Goal: Transaction & Acquisition: Book appointment/travel/reservation

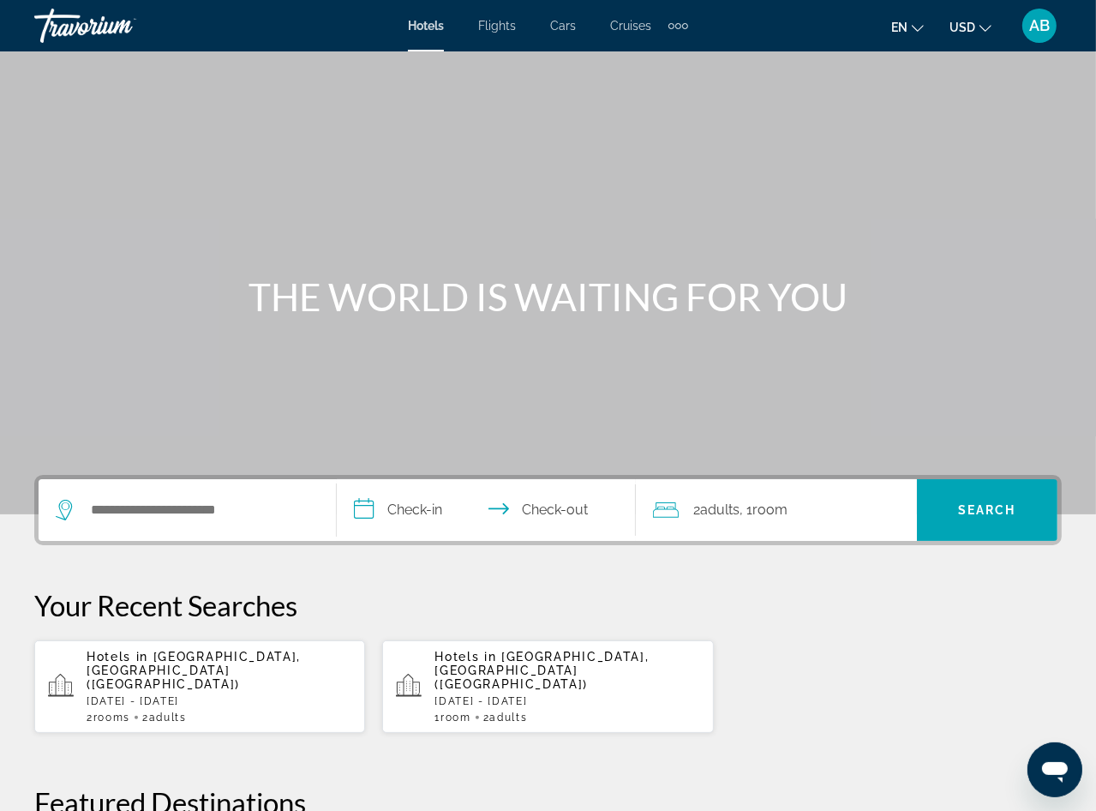
click at [215, 711] on div "2 Room rooms 2 Adult Adults" at bounding box center [219, 717] width 265 height 12
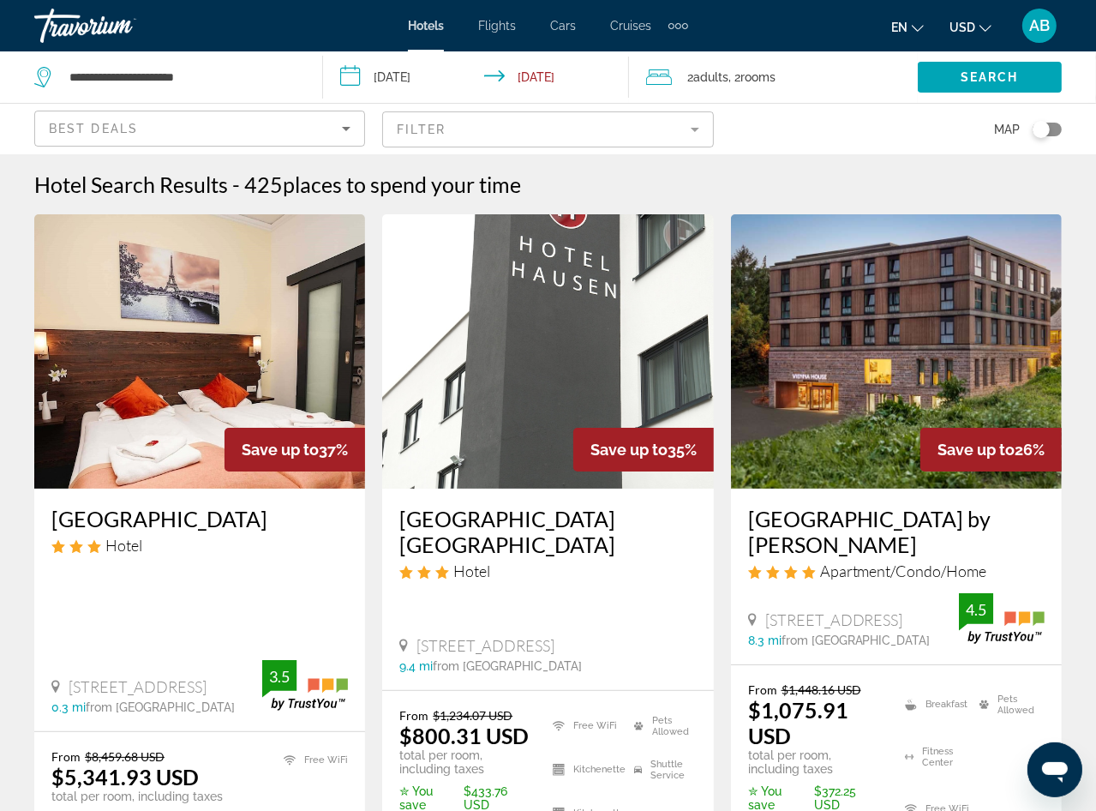
click at [206, 121] on div "Best Deals" at bounding box center [195, 128] width 293 height 21
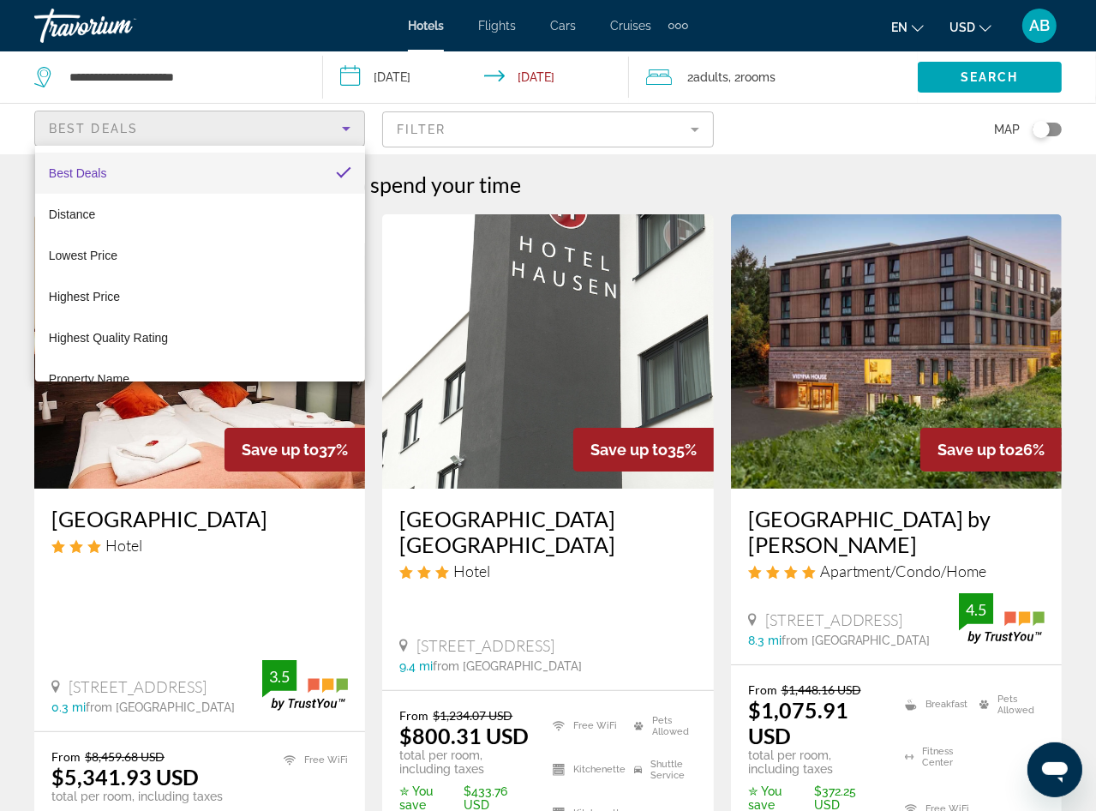
click at [267, 147] on div "Best Deals Distance Lowest Price Highest Price Highest Quality Rating Property …" at bounding box center [200, 264] width 330 height 236
click at [873, 151] on div at bounding box center [548, 405] width 1096 height 811
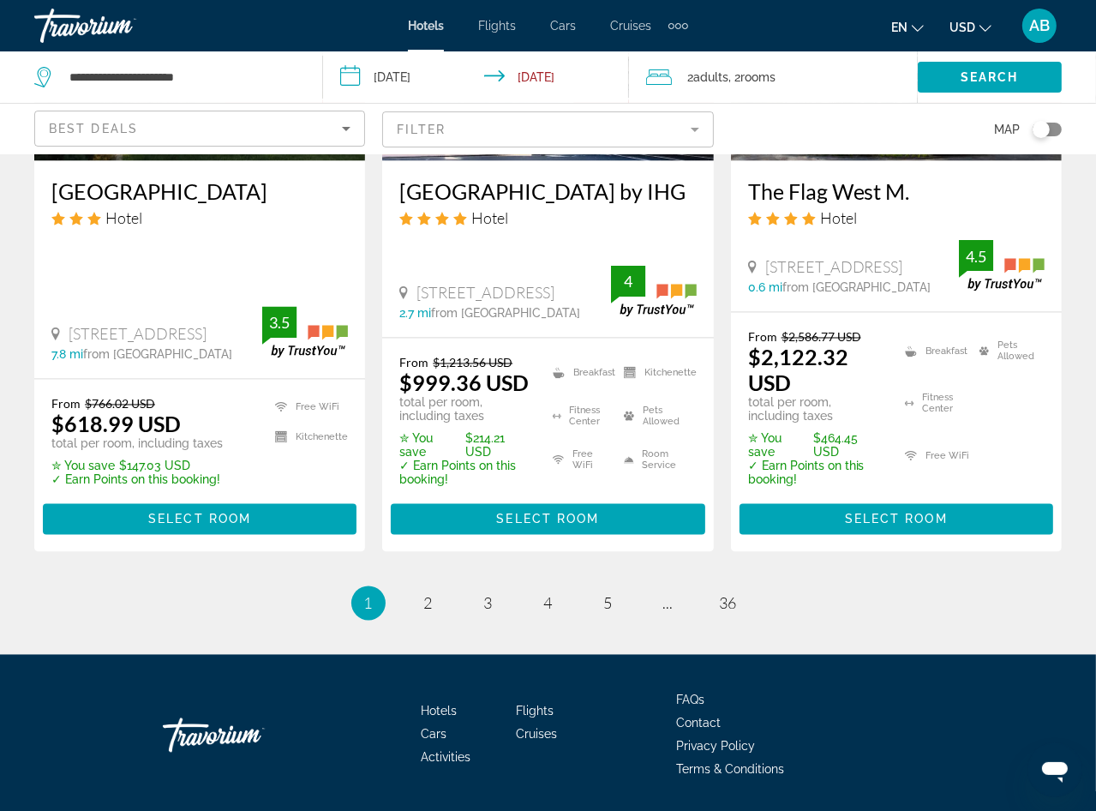
scroll to position [2519, 0]
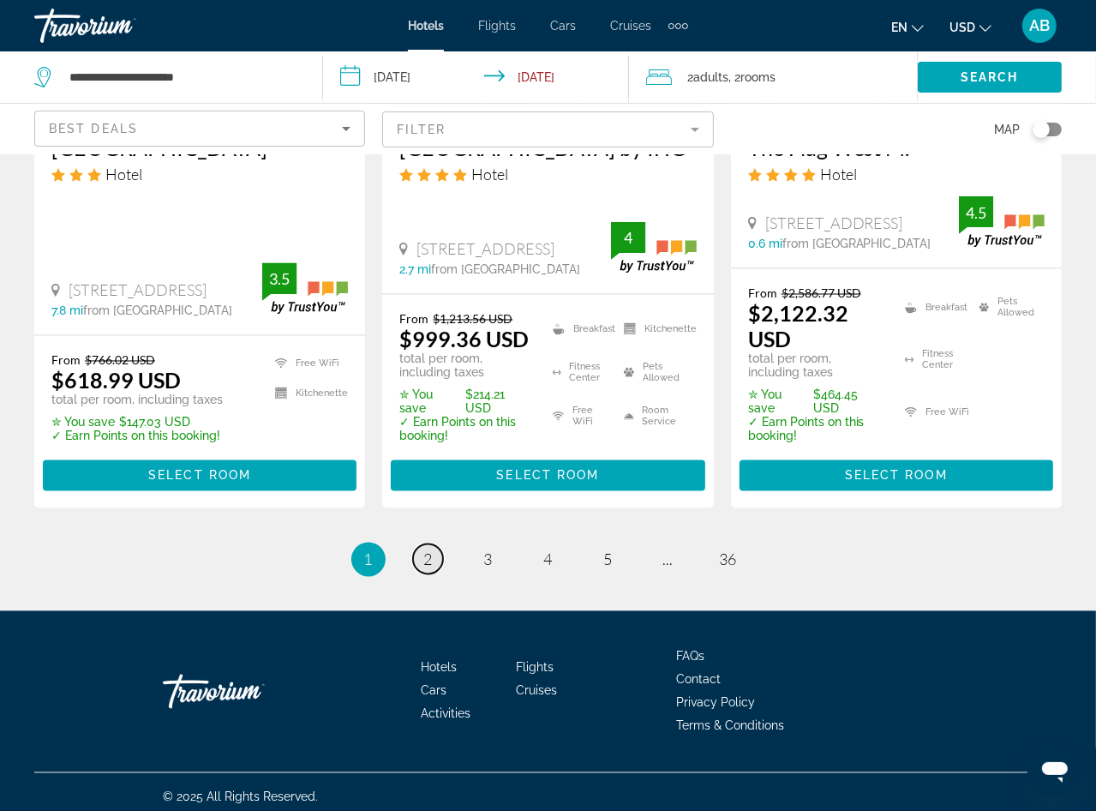
click at [430, 552] on span "2" at bounding box center [428, 559] width 9 height 19
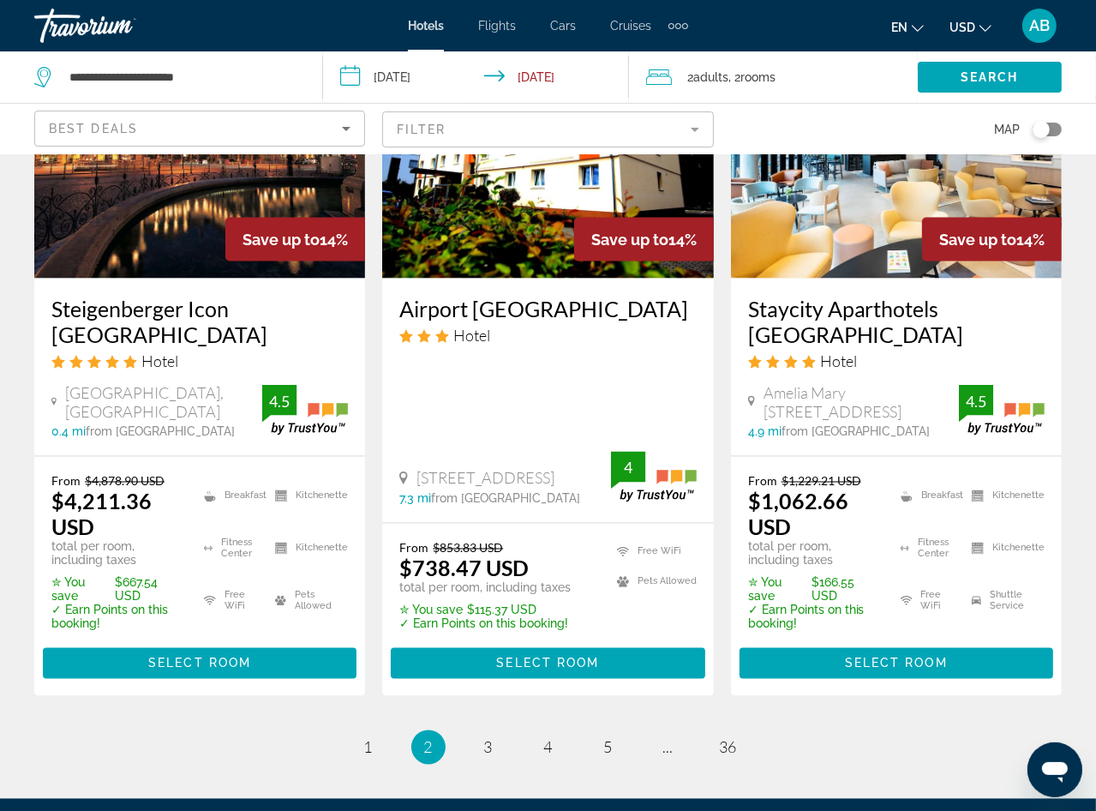
scroll to position [2400, 0]
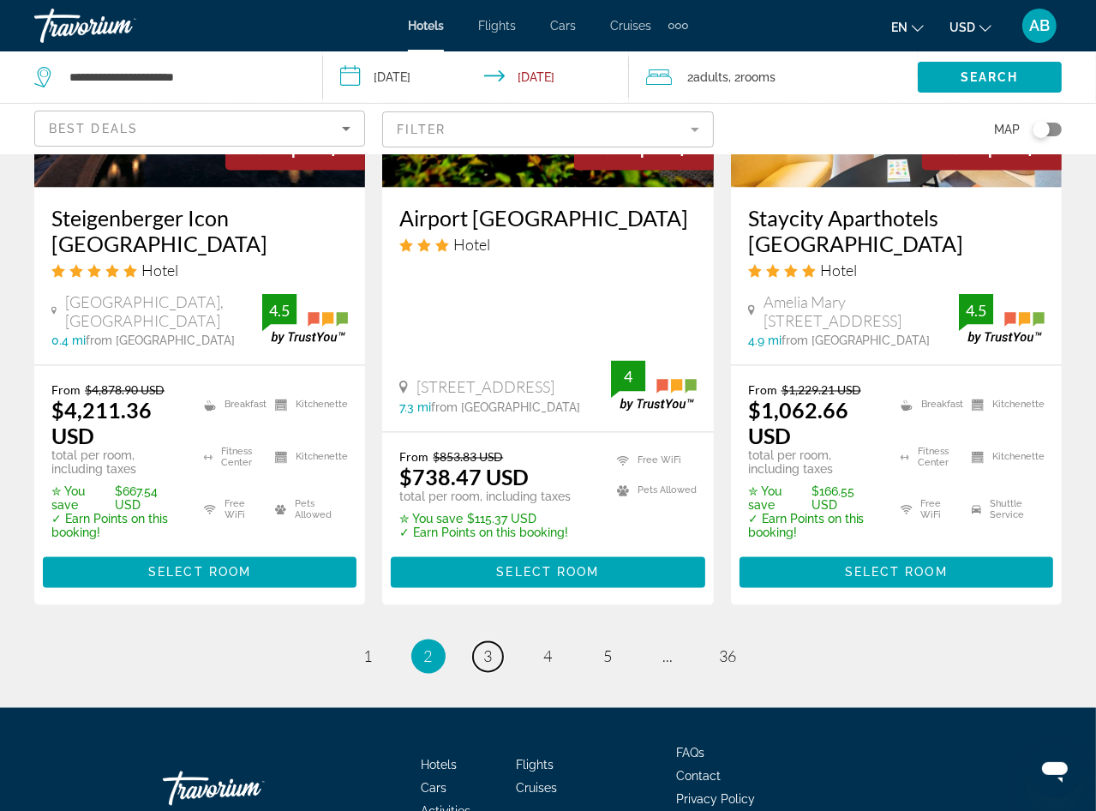
drag, startPoint x: 494, startPoint y: 601, endPoint x: 485, endPoint y: 604, distance: 9.2
click at [488, 642] on link "page 3" at bounding box center [488, 657] width 30 height 30
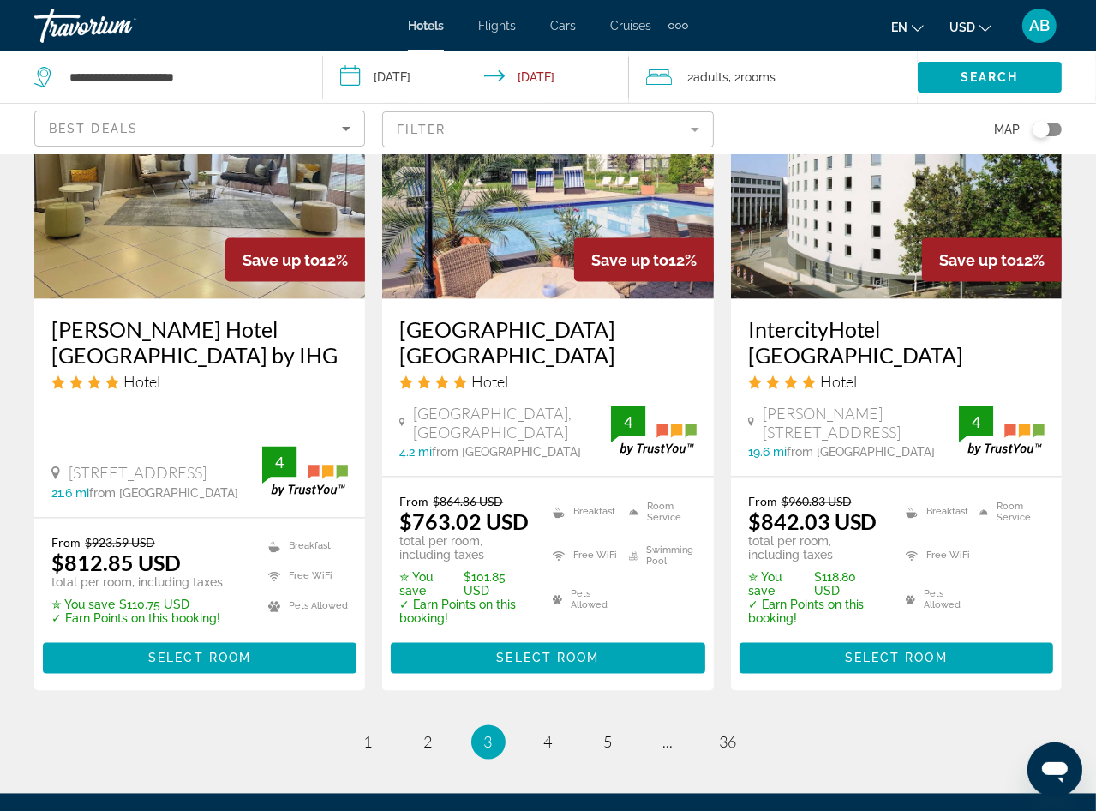
scroll to position [2473, 0]
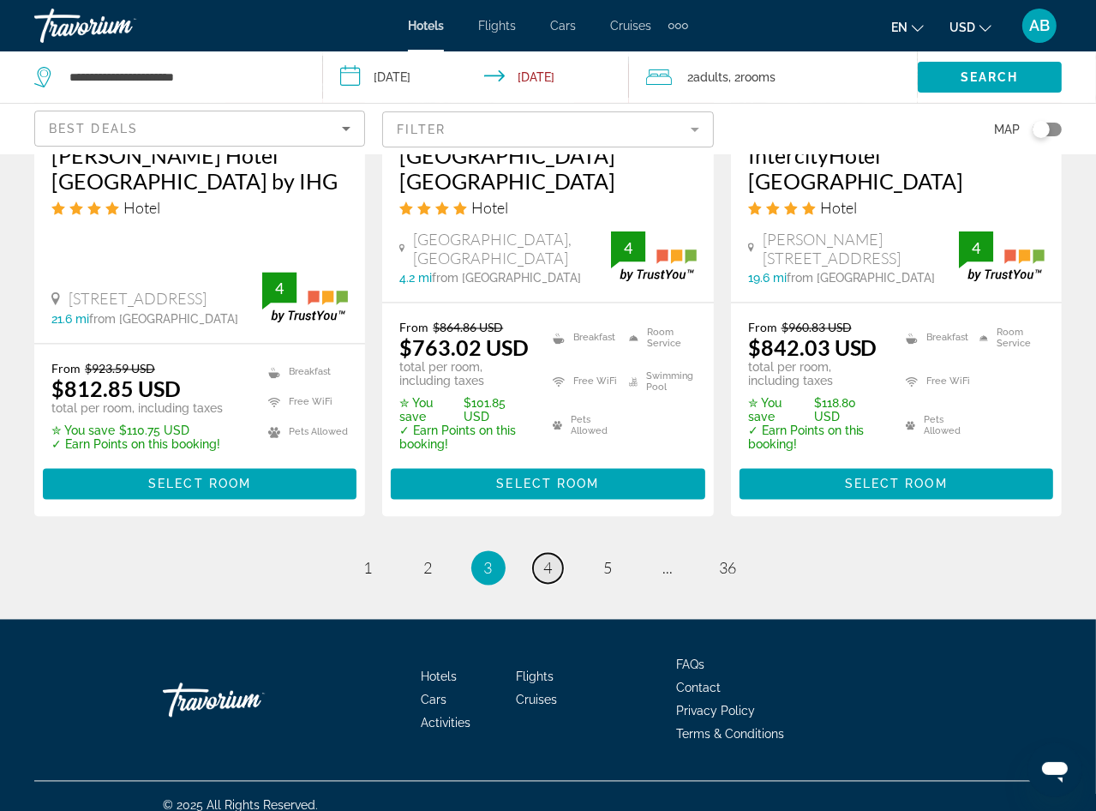
click at [553, 554] on link "page 4" at bounding box center [548, 569] width 30 height 30
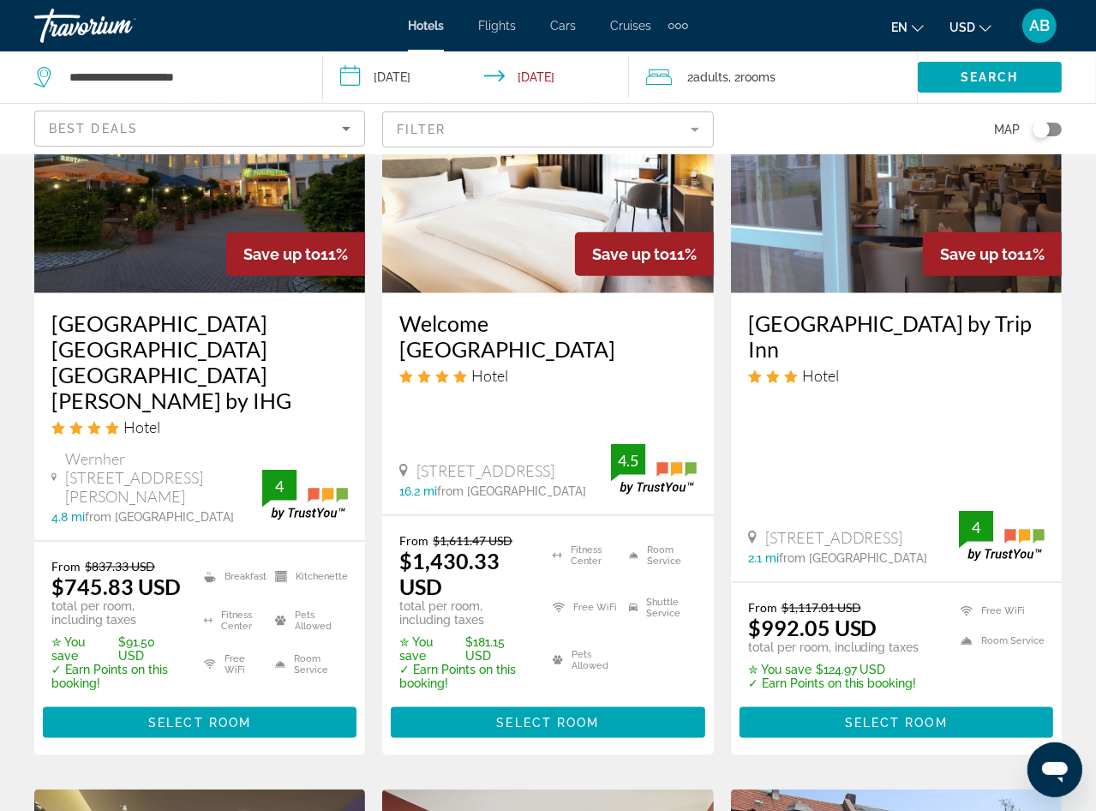
scroll to position [1543, 0]
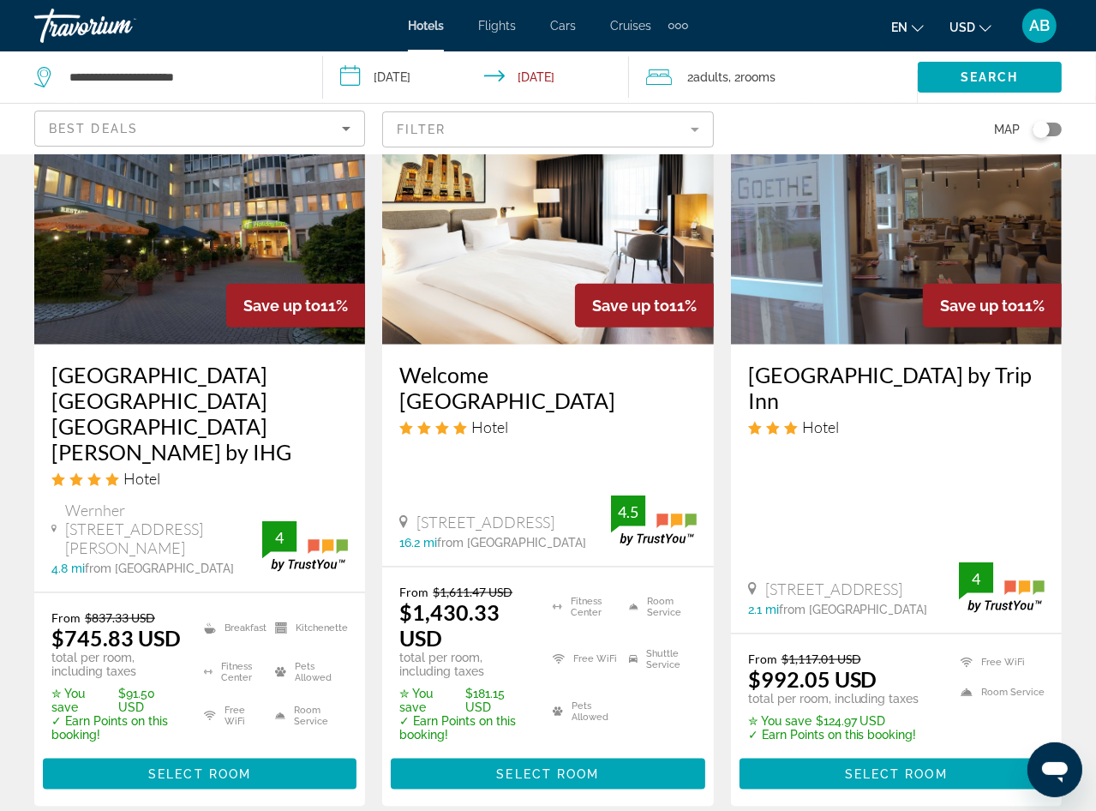
drag, startPoint x: 425, startPoint y: 117, endPoint x: 411, endPoint y: 121, distance: 14.1
click at [415, 120] on mat-form-field "Filter" at bounding box center [547, 129] width 331 height 36
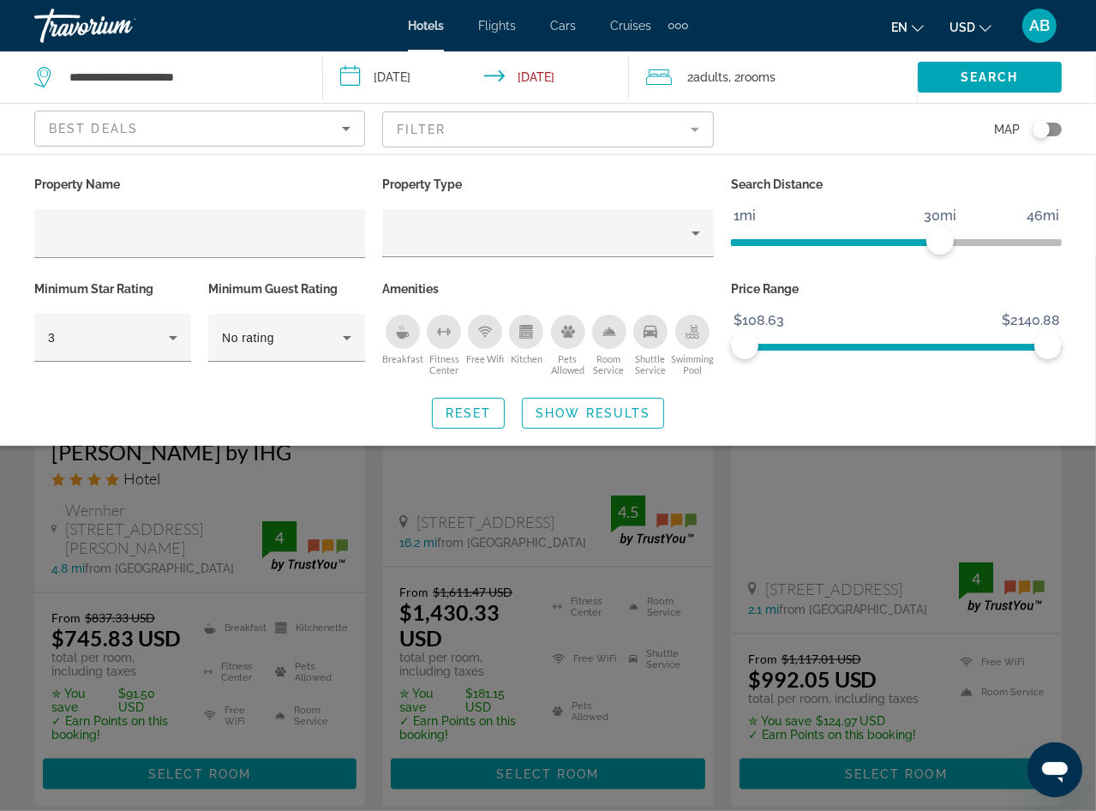
drag, startPoint x: 171, startPoint y: 357, endPoint x: 137, endPoint y: 371, distance: 36.5
click at [157, 366] on mat-form-field "3" at bounding box center [112, 347] width 157 height 67
click at [146, 354] on div "3" at bounding box center [112, 338] width 129 height 48
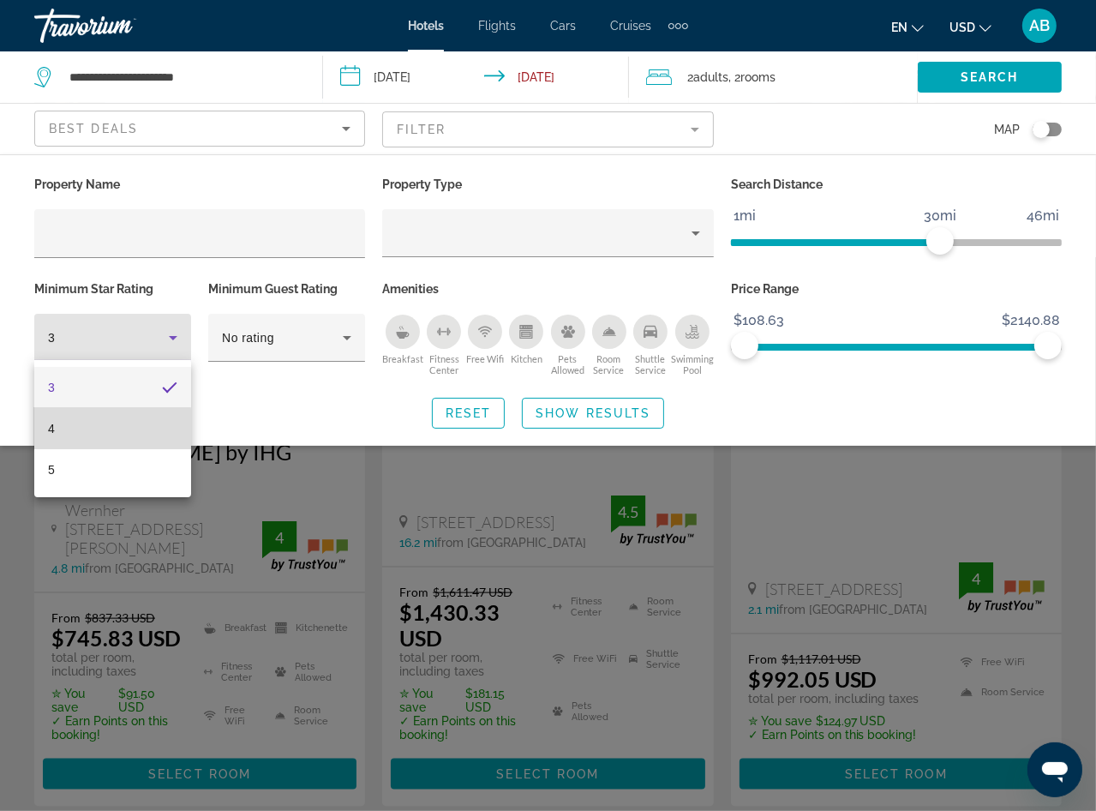
click at [105, 441] on mat-option "4" at bounding box center [112, 428] width 157 height 41
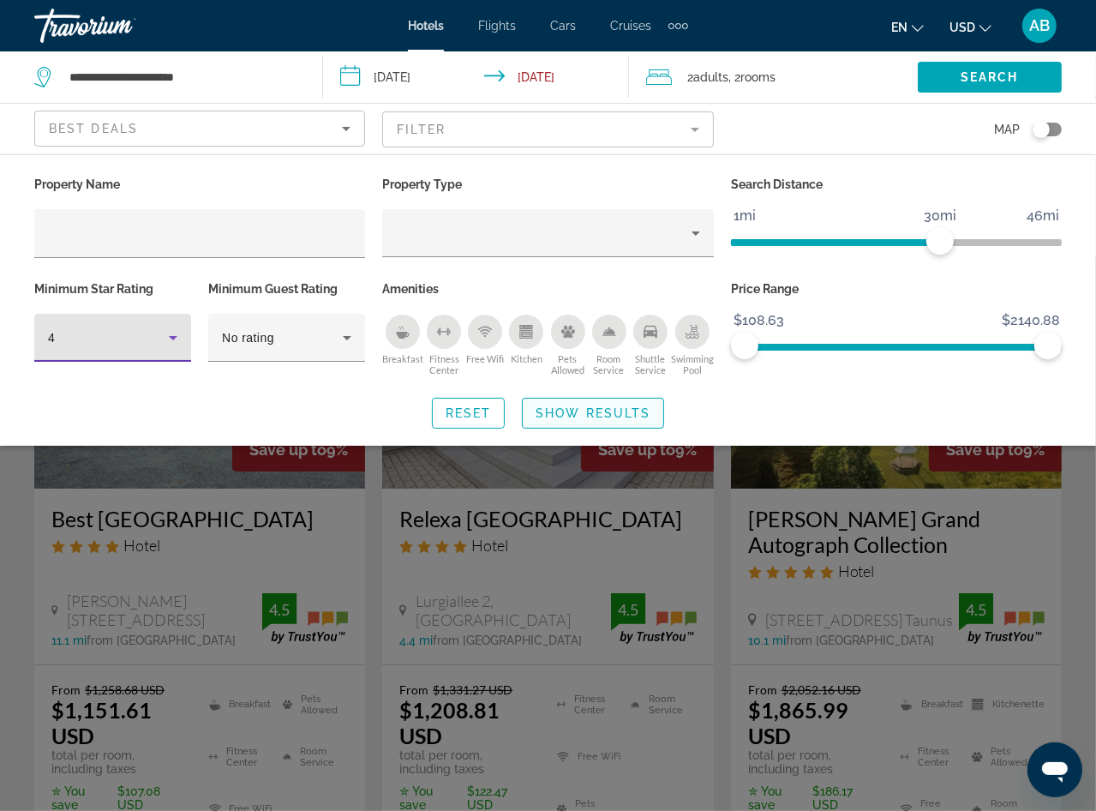
click at [643, 403] on span "Search widget" at bounding box center [593, 413] width 141 height 41
